Goal: Find specific fact: Find specific fact

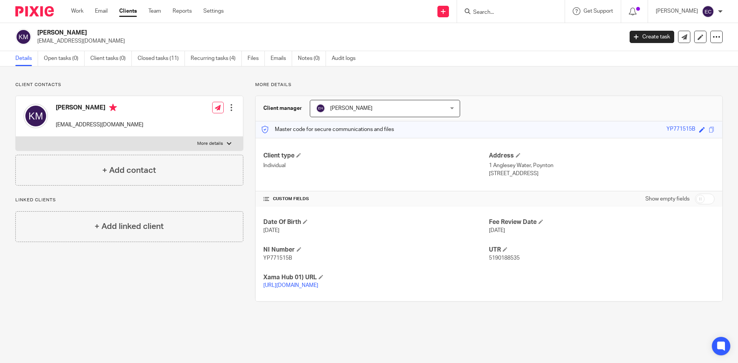
click at [507, 10] on input "Search" at bounding box center [506, 12] width 69 height 7
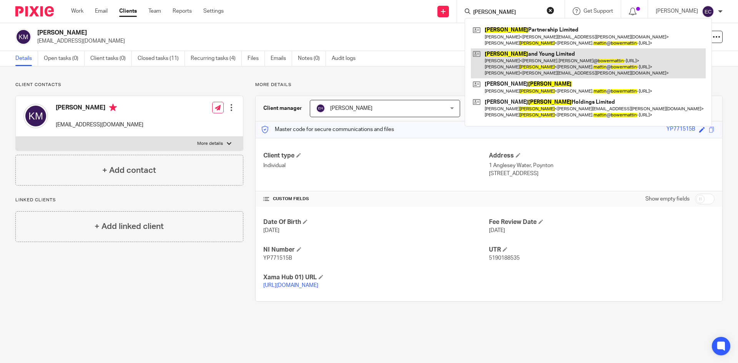
type input "[PERSON_NAME]"
click at [544, 55] on link at bounding box center [588, 63] width 235 height 30
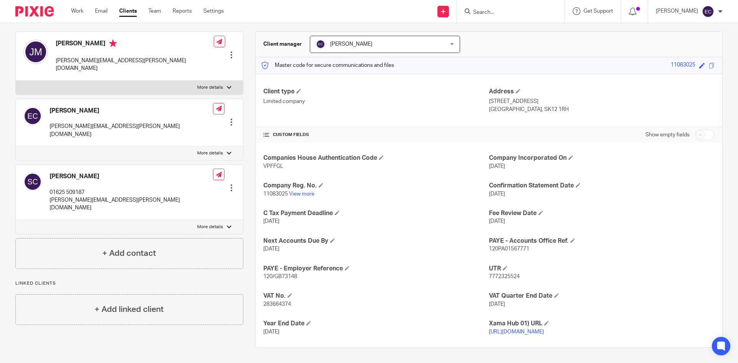
scroll to position [72, 0]
click at [276, 302] on span "283664374" at bounding box center [277, 304] width 28 height 5
copy span "283664374"
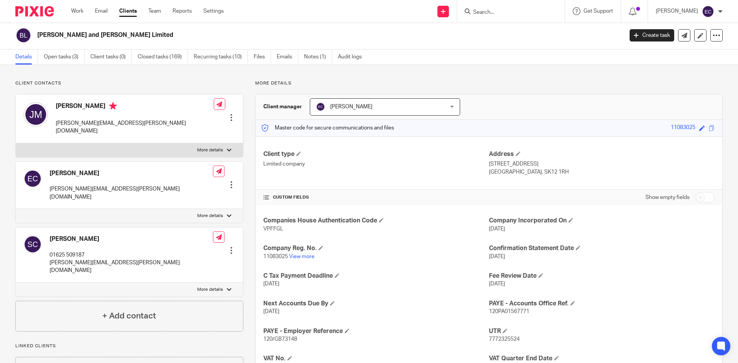
scroll to position [0, 0]
